Goal: Information Seeking & Learning: Learn about a topic

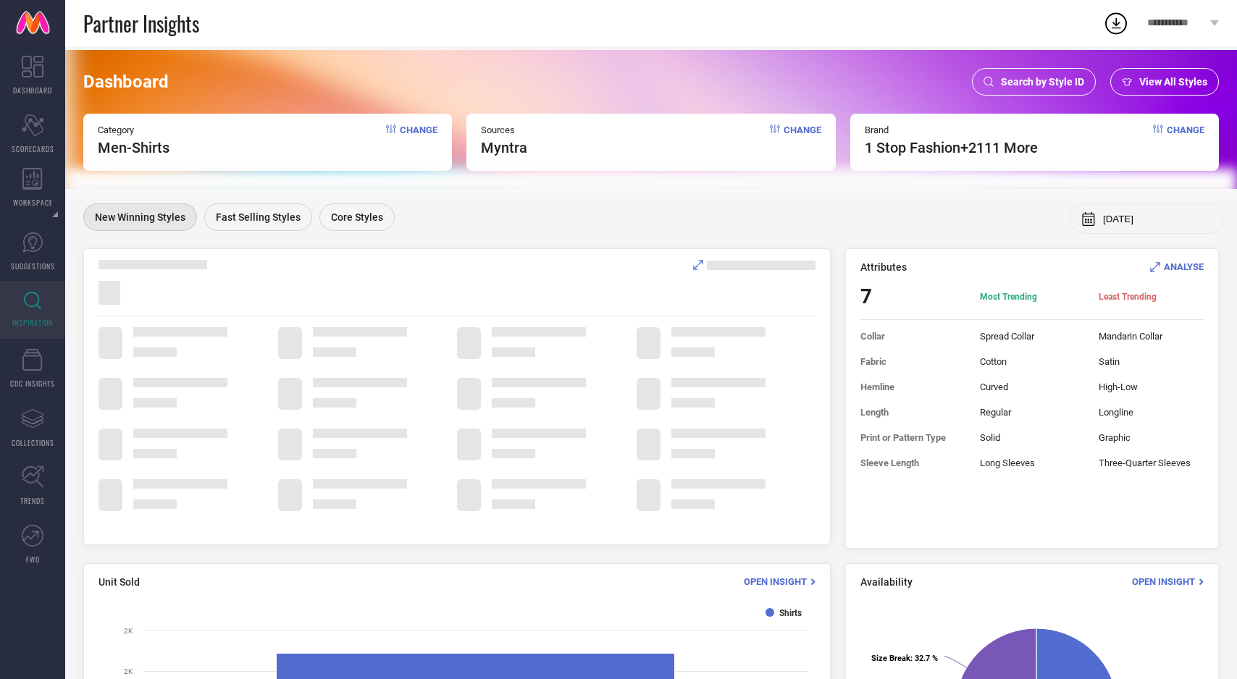
click at [1129, 90] on div "View All Styles" at bounding box center [1164, 82] width 109 height 28
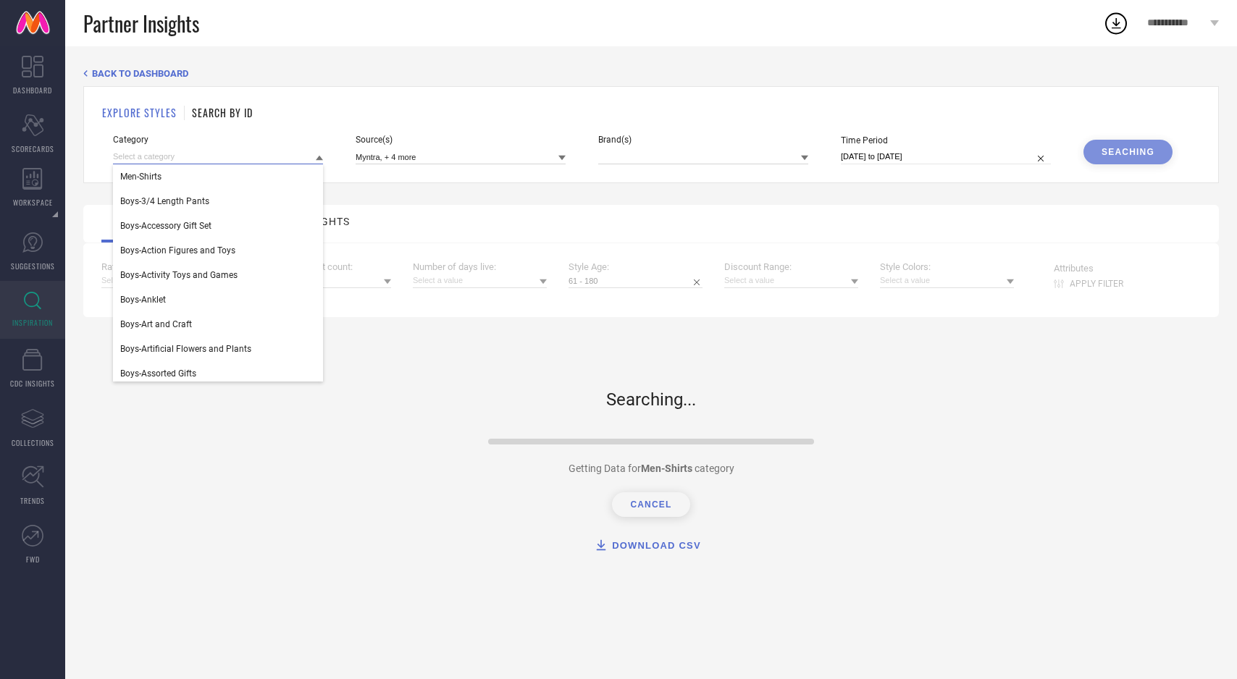
click at [297, 157] on input at bounding box center [218, 156] width 210 height 15
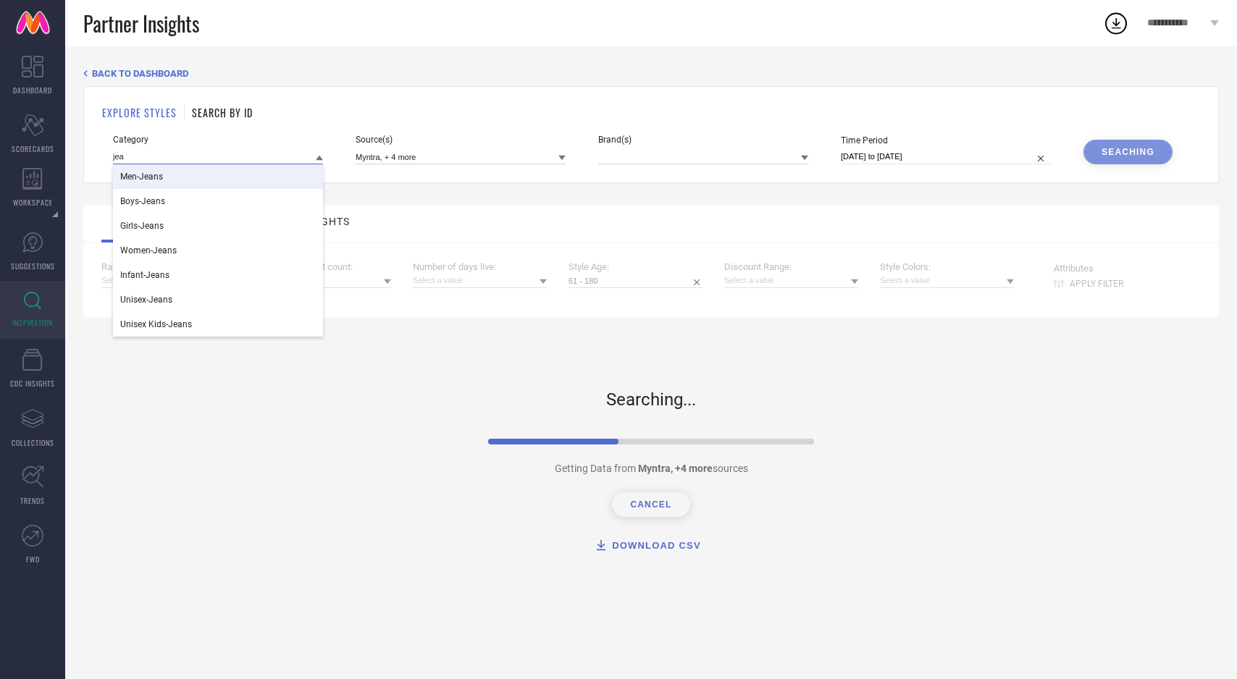
type input "jea"
click at [285, 185] on div "Men-Jeans" at bounding box center [218, 176] width 210 height 25
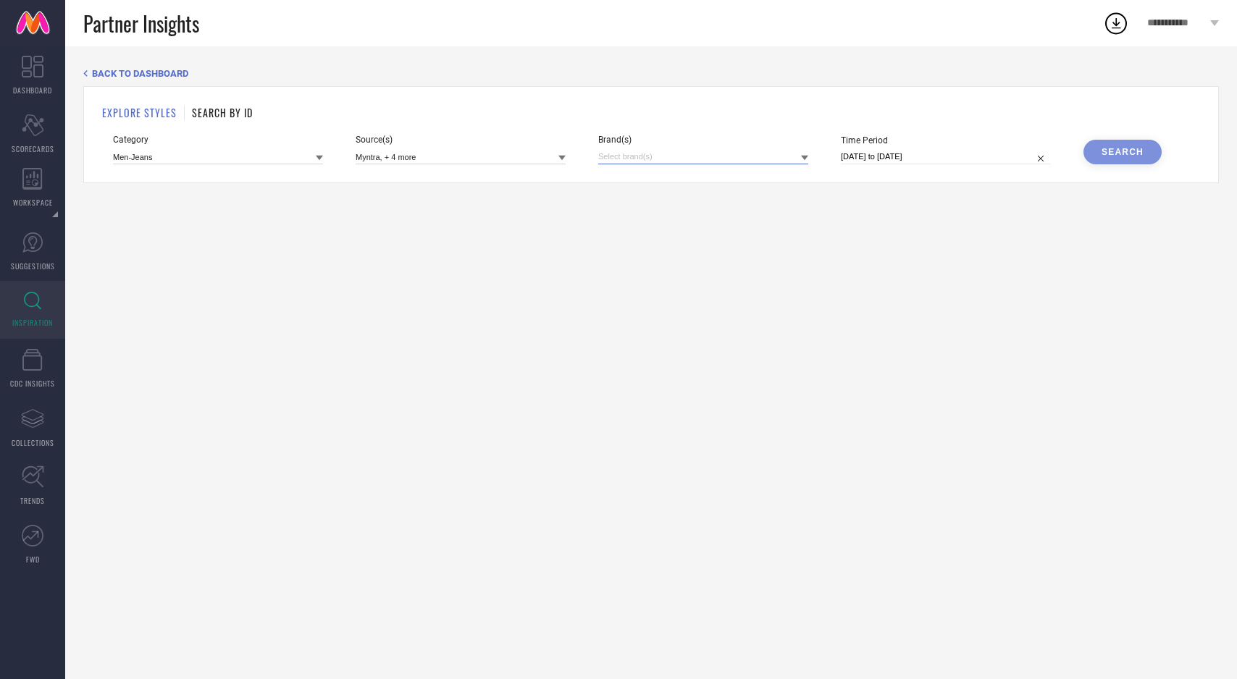
click at [752, 159] on input at bounding box center [703, 156] width 210 height 15
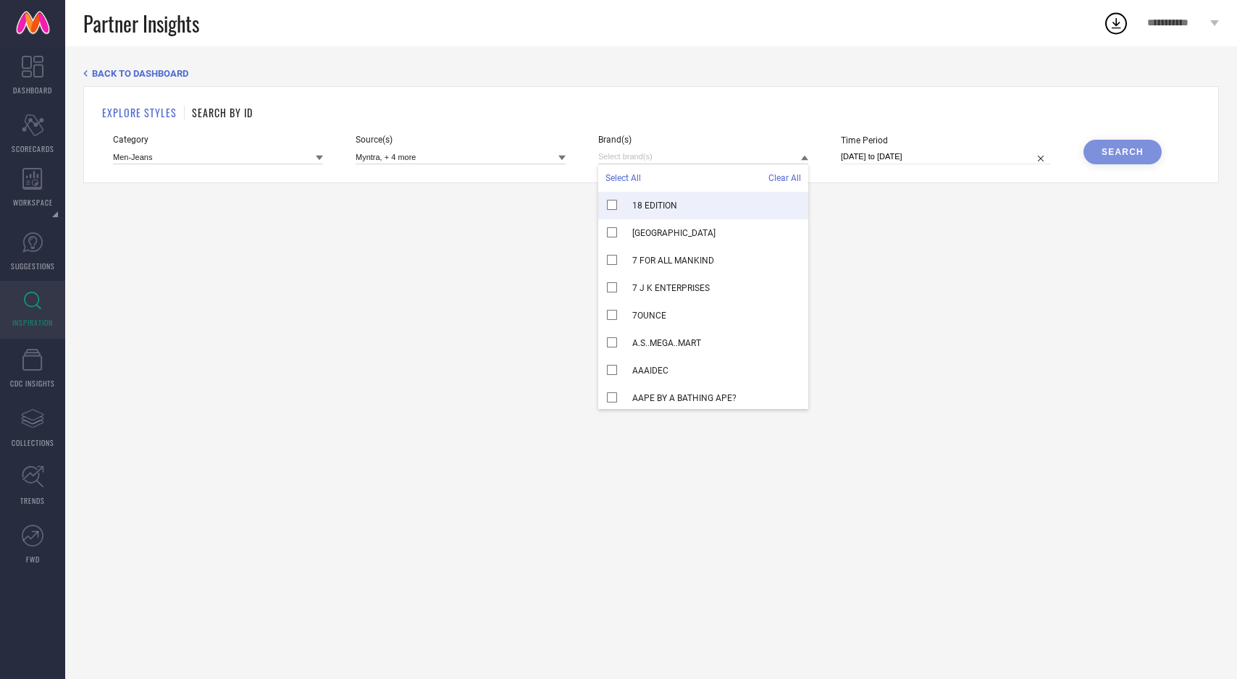
click at [622, 182] on span "Select All" at bounding box center [622, 178] width 35 height 10
click at [946, 161] on input "[DATE] to [DATE]" at bounding box center [946, 156] width 210 height 15
select select "7"
select select "2025"
select select "8"
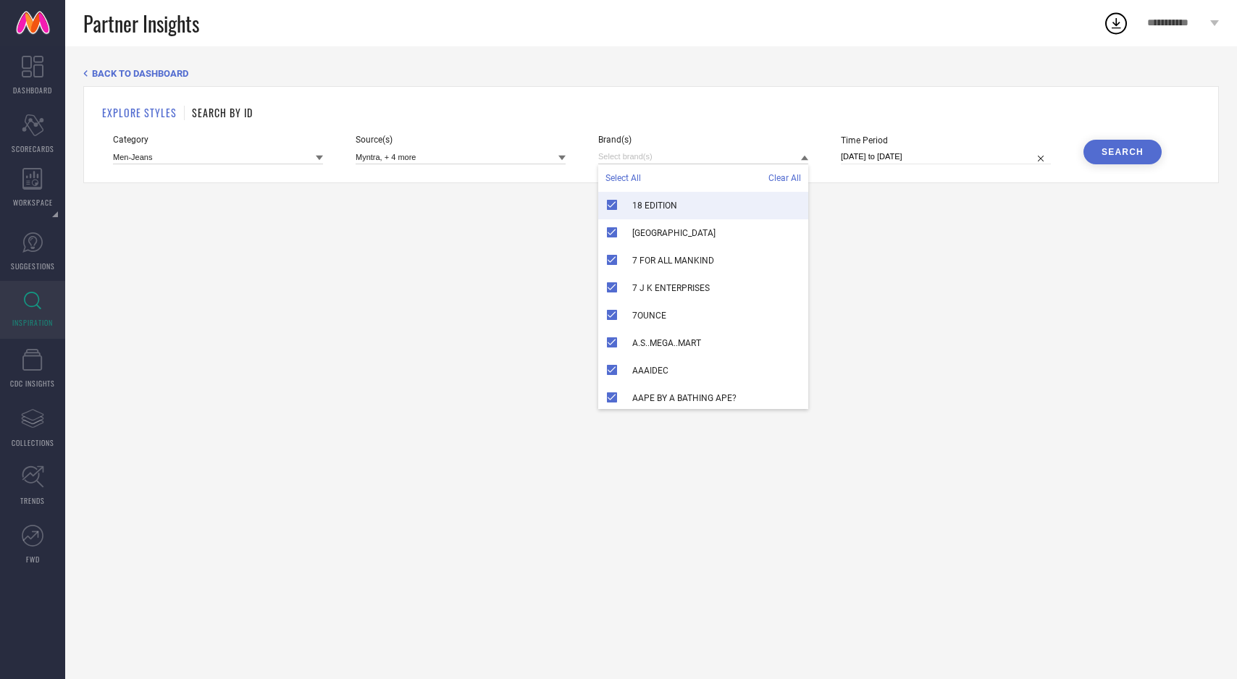
select select "2025"
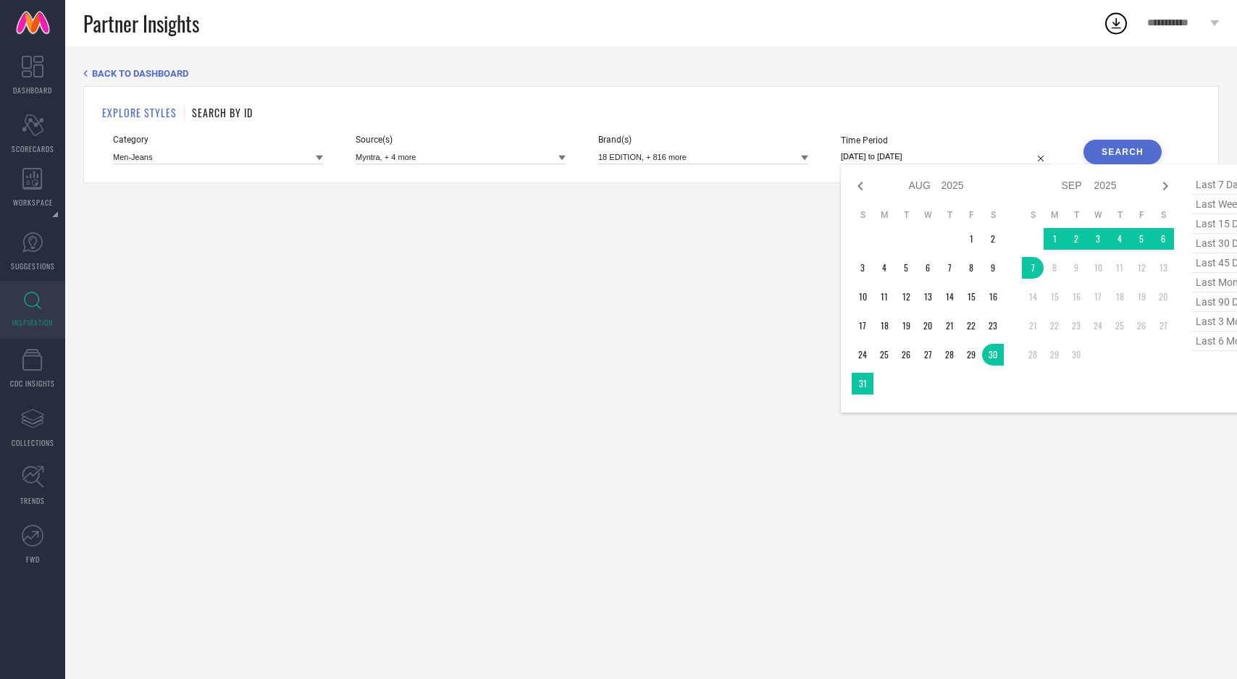
click at [1206, 299] on span "last 90 days" at bounding box center [1228, 303] width 72 height 20
type input "[DATE] to [DATE]"
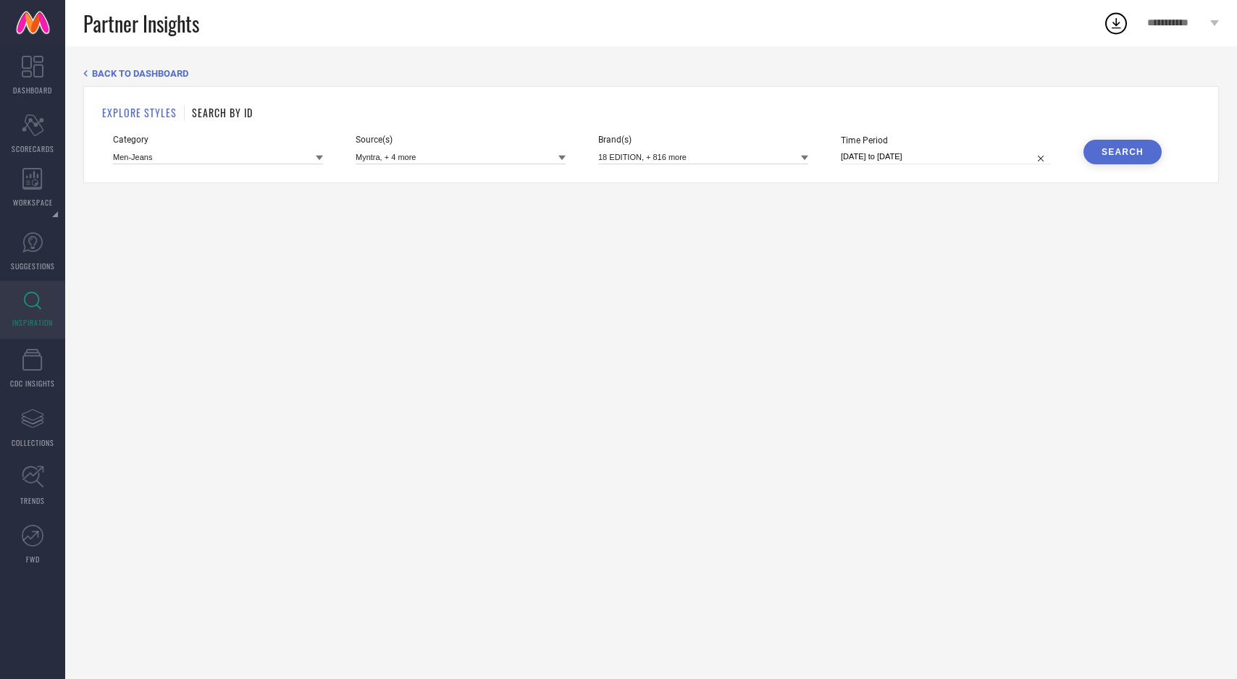
click at [1017, 156] on input "[DATE] to [DATE]" at bounding box center [946, 156] width 210 height 15
select select "5"
select select "2025"
select select "6"
select select "2025"
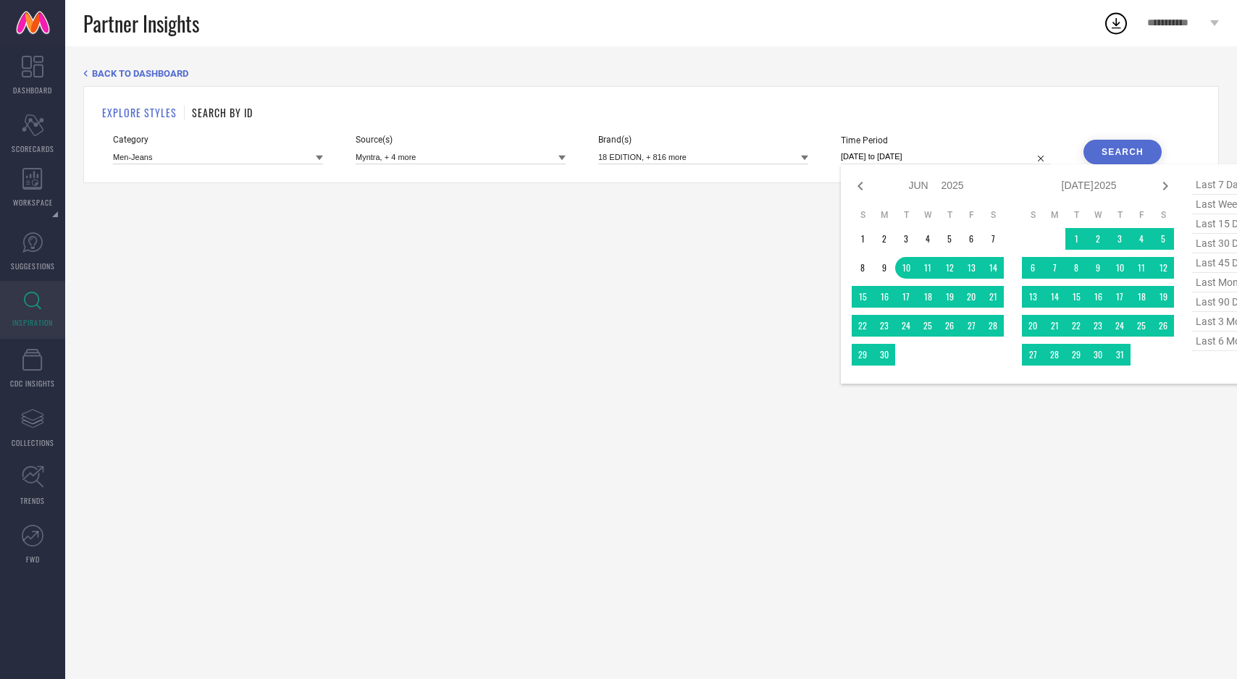
click at [1214, 304] on span "last 90 days" at bounding box center [1228, 303] width 72 height 20
type input "[DATE] to [DATE]"
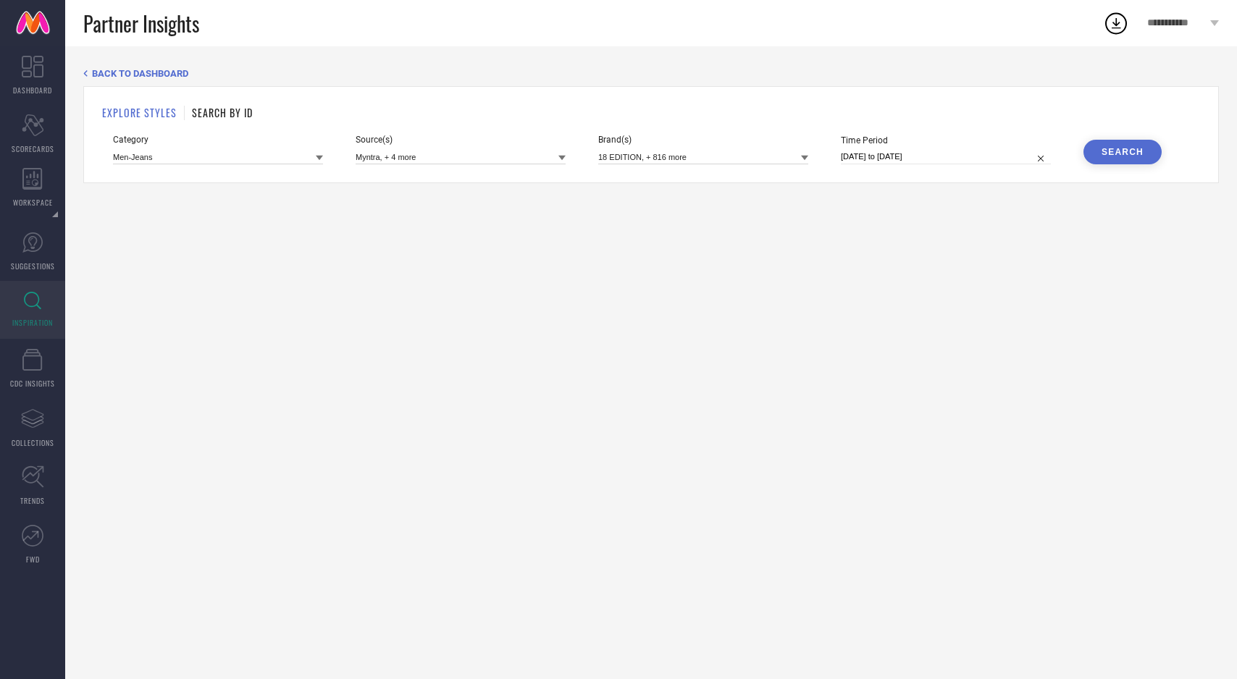
click at [1092, 145] on button "Search" at bounding box center [1122, 152] width 78 height 25
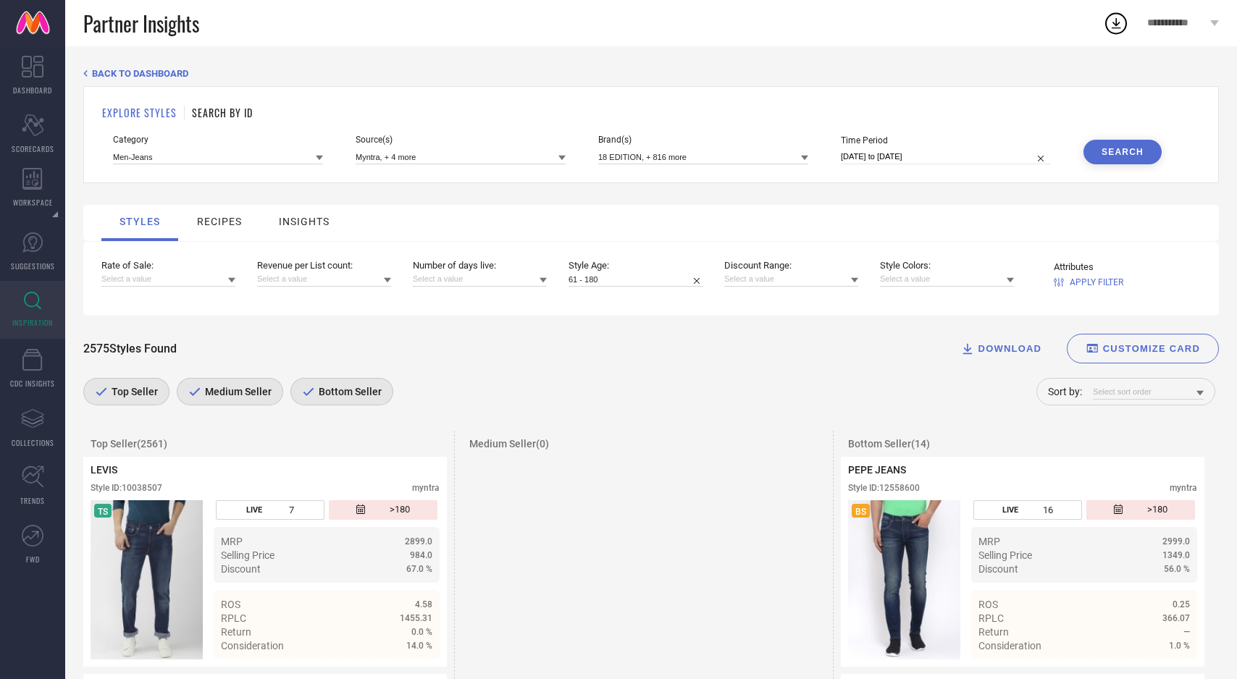
click at [382, 390] on div "Bottom Seller" at bounding box center [341, 392] width 103 height 28
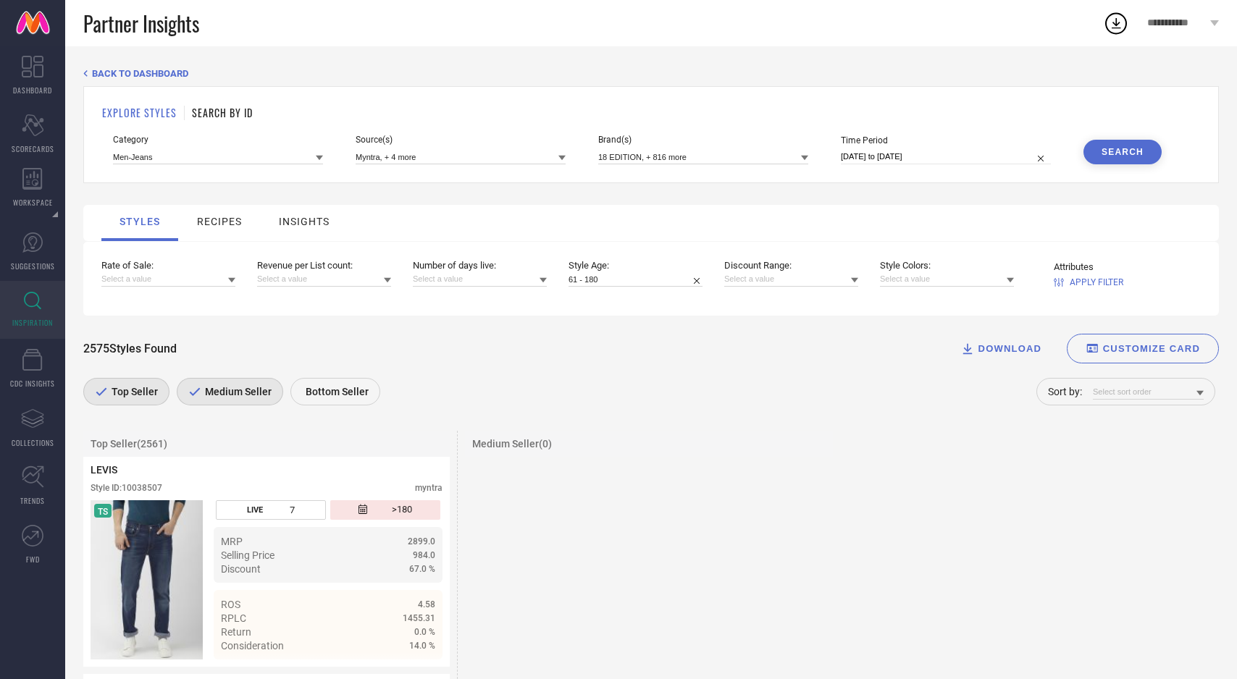
click at [251, 403] on div "Medium Seller" at bounding box center [230, 392] width 106 height 28
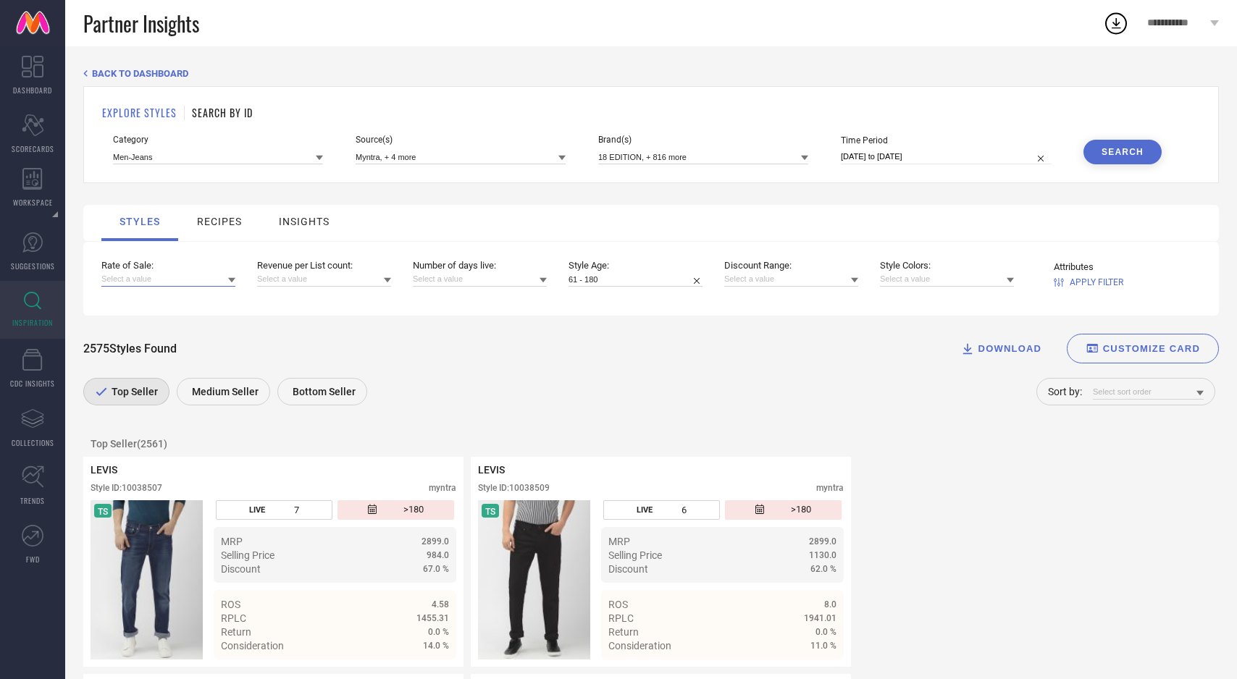
click at [219, 279] on input at bounding box center [168, 279] width 134 height 15
click at [178, 373] on div "Greater than 5" at bounding box center [168, 373] width 134 height 25
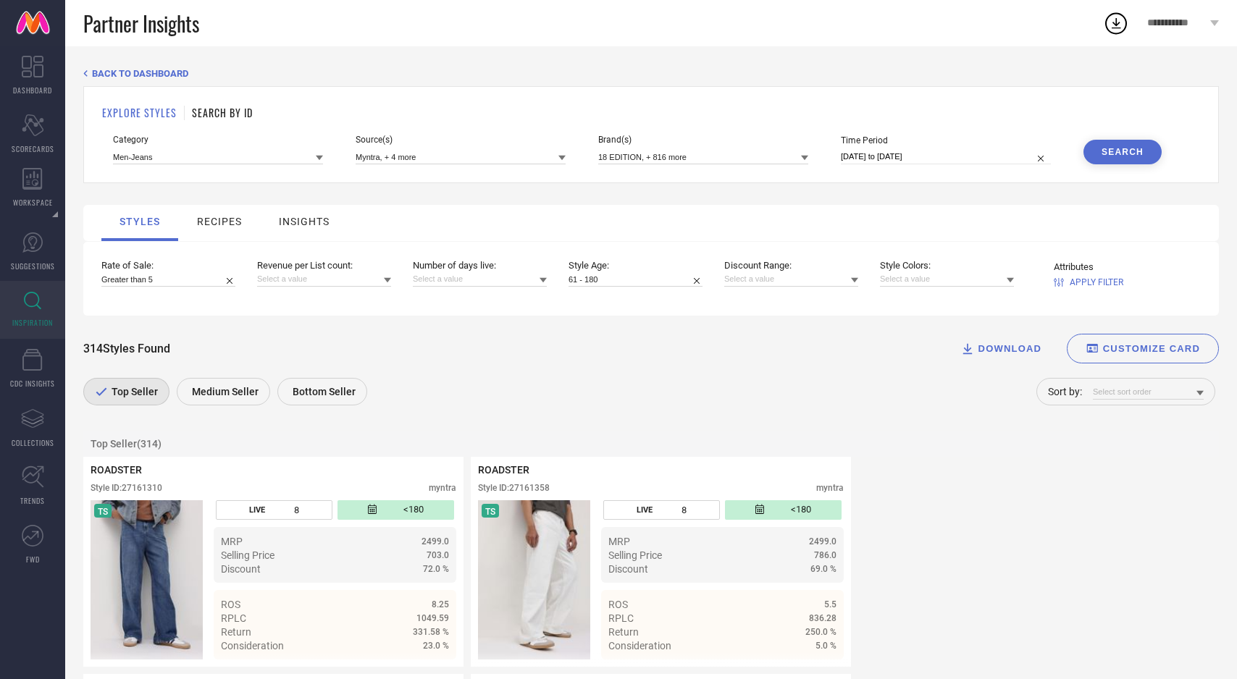
click at [1202, 390] on div at bounding box center [1199, 393] width 7 height 14
click at [1164, 419] on div "Rate of Sale" at bounding box center [1148, 412] width 111 height 25
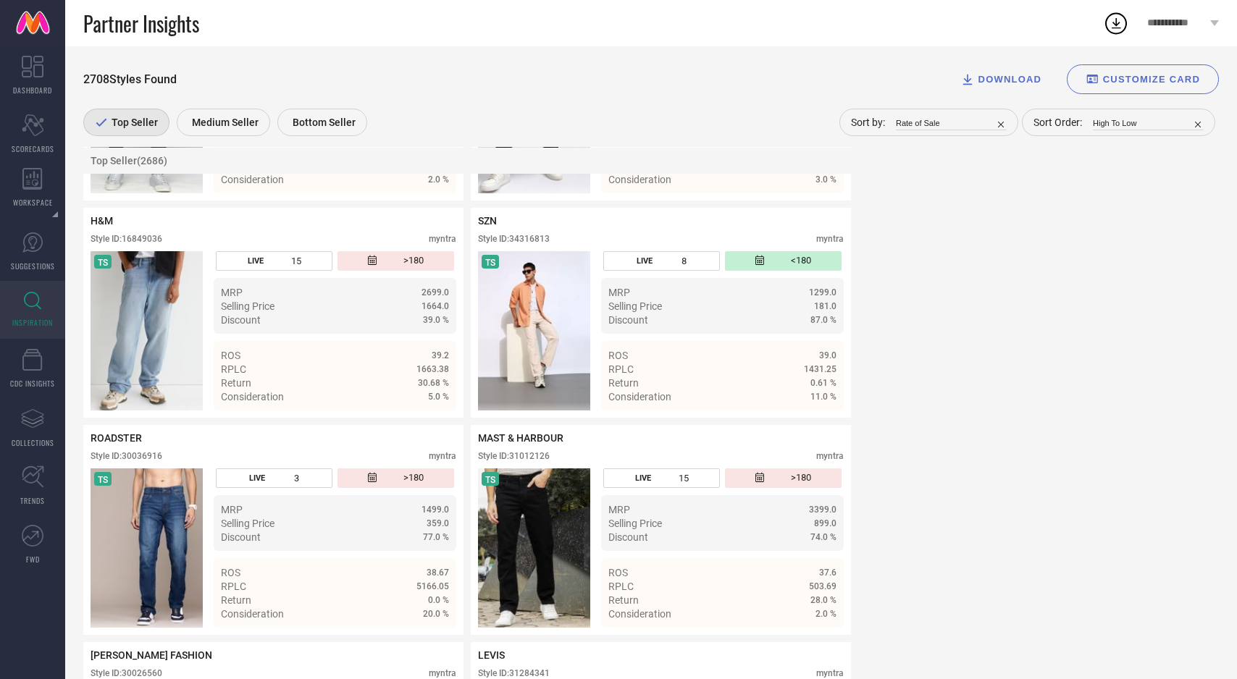
scroll to position [4595, 0]
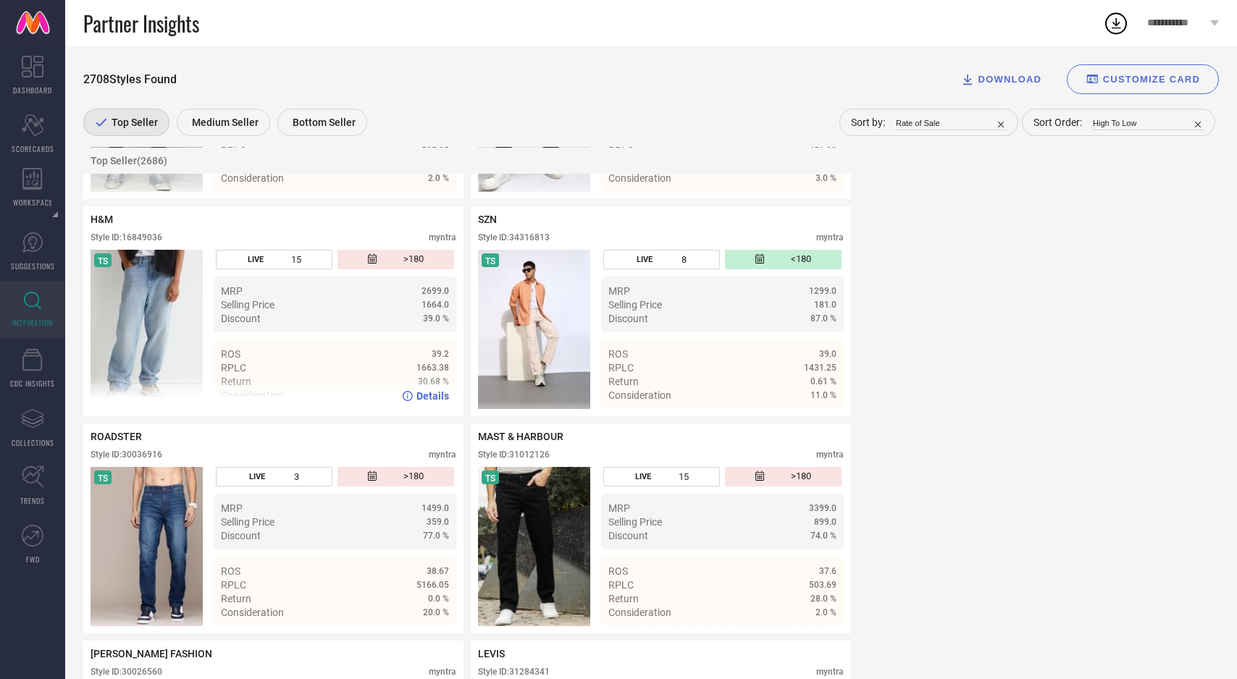
click at [166, 361] on img at bounding box center [147, 329] width 112 height 159
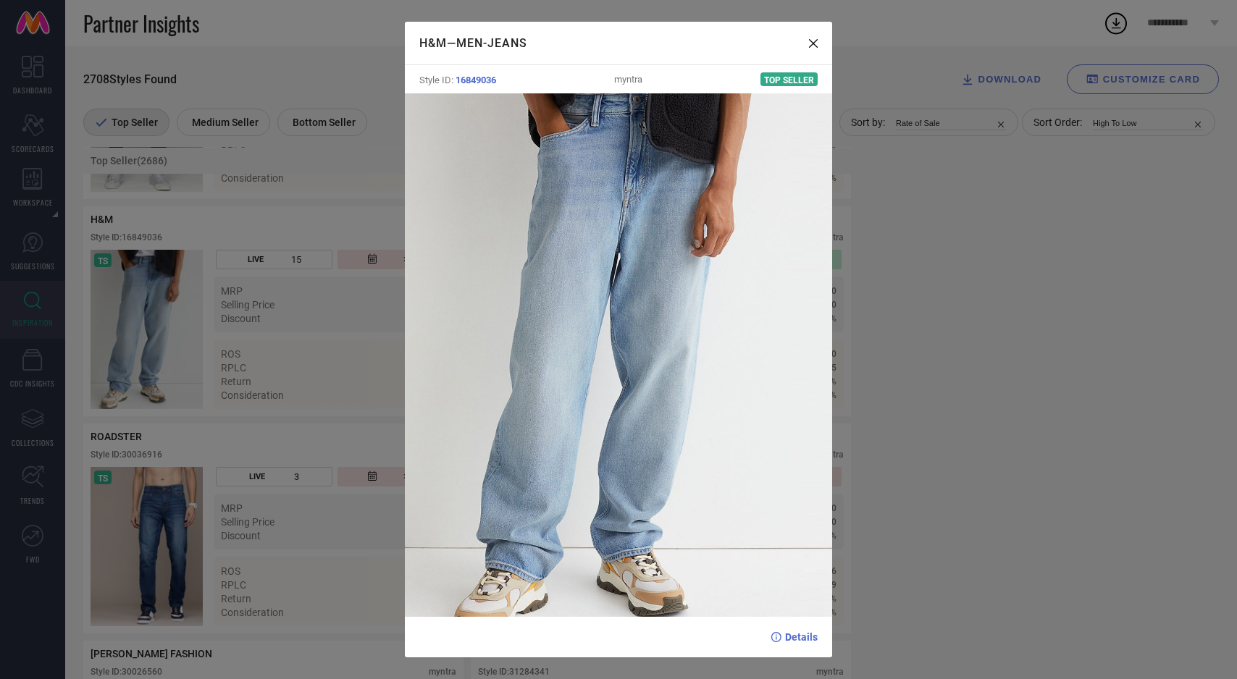
click at [190, 332] on div "H&M — Men-Jeans Style ID: 16849036 myntra Top Seller Details" at bounding box center [618, 339] width 1237 height 679
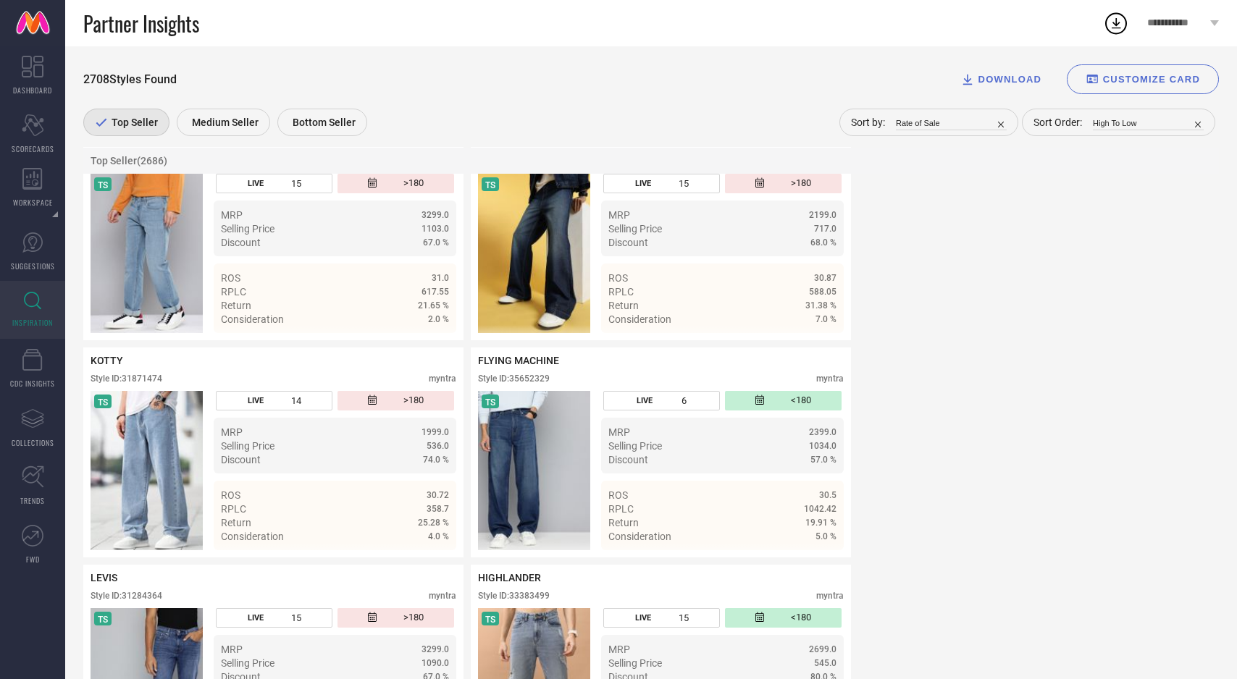
scroll to position [7068, 0]
